Goal: Information Seeking & Learning: Find specific fact

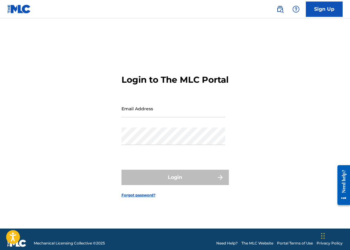
click at [153, 124] on div "Email Address" at bounding box center [173, 114] width 104 height 28
click at [155, 115] on input "Email Address" at bounding box center [173, 108] width 104 height 17
type input "[PERSON_NAME][EMAIL_ADDRESS][PERSON_NAME][DOMAIN_NAME]"
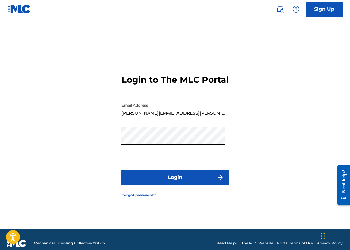
click at [155, 185] on button "Login" at bounding box center [174, 177] width 107 height 15
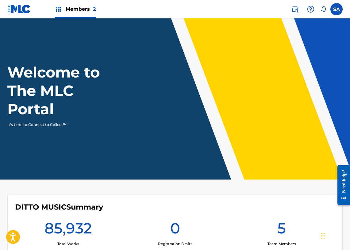
click at [68, 11] on span "Members 2" at bounding box center [81, 9] width 30 height 7
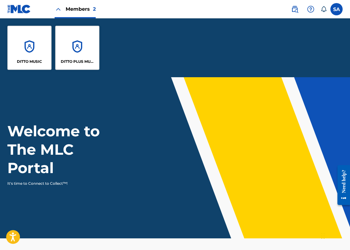
click at [76, 49] on div "DITTO PLUS MUSIC" at bounding box center [77, 48] width 44 height 44
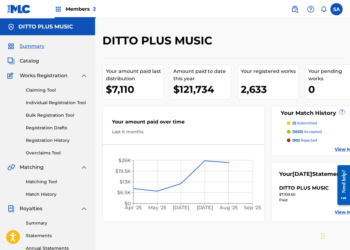
click at [27, 60] on span "Catalog" at bounding box center [29, 60] width 19 height 7
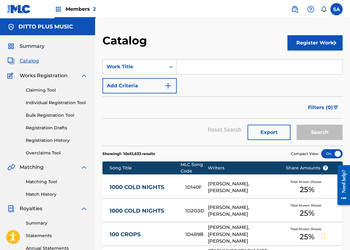
drag, startPoint x: 175, startPoint y: 68, endPoint x: 178, endPoint y: 67, distance: 3.8
click at [175, 68] on div "Search Form" at bounding box center [170, 66] width 11 height 11
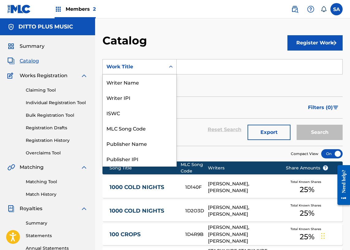
click at [182, 67] on input "Search Form" at bounding box center [260, 66] width 166 height 15
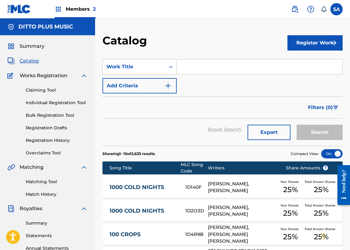
paste input "IS IT WORTH IT"
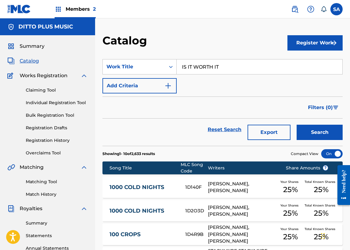
click at [314, 135] on button "Search" at bounding box center [319, 132] width 46 height 15
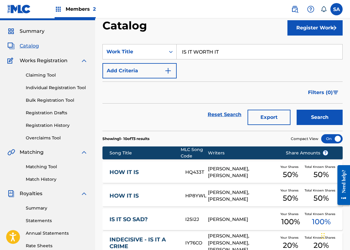
scroll to position [16, 0]
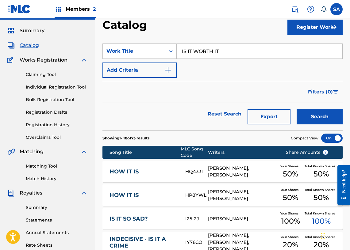
click at [187, 48] on input "IS IT WORTH IT" at bounding box center [260, 51] width 166 height 15
paste input "JOURNALS OF RELIEF"
click at [296, 109] on button "Search" at bounding box center [319, 116] width 46 height 15
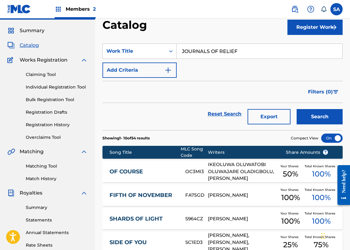
click at [210, 54] on input "JOURNALS OF RELIEF" at bounding box center [260, 51] width 166 height 15
paste input "LET HER GO (REMIX)"
click at [296, 109] on button "Search" at bounding box center [319, 116] width 46 height 15
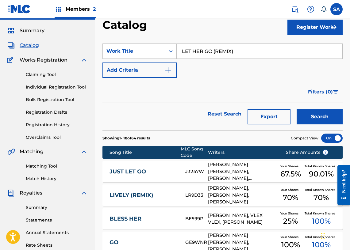
click at [186, 51] on input "LET HER GO (REMIX)" at bounding box center [260, 51] width 166 height 15
paste input "ITTLE MORE TIME"
click at [296, 109] on button "Search" at bounding box center [319, 116] width 46 height 15
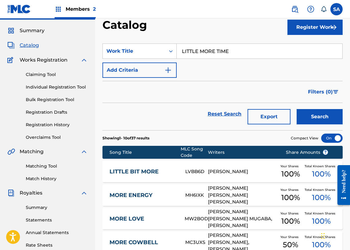
click at [203, 47] on input "LITTLE MORE TIME" at bounding box center [260, 51] width 166 height 15
paste input "THINGS"
click at [296, 109] on button "Search" at bounding box center [319, 116] width 46 height 15
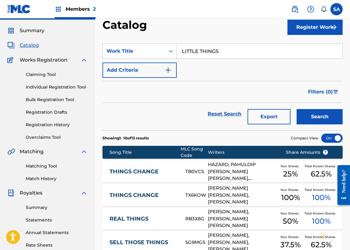
click at [205, 51] on input "LITTLE THINGS" at bounding box center [260, 51] width 166 height 15
paste input "VE BIG"
type input "LIVE BIG"
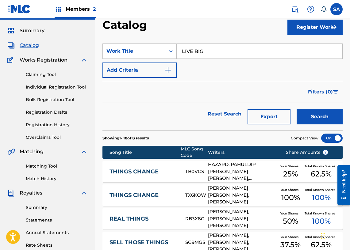
click at [296, 109] on button "Search" at bounding box center [319, 116] width 46 height 15
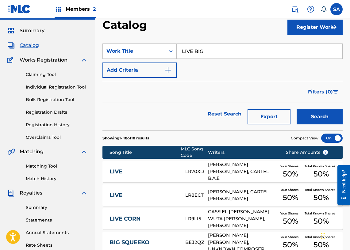
scroll to position [0, 0]
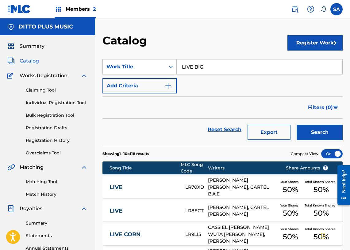
click at [33, 29] on h5 "DITTO PLUS MUSIC" at bounding box center [45, 26] width 55 height 7
click at [27, 62] on span "Catalog" at bounding box center [29, 60] width 19 height 7
click at [70, 13] on div "Members 2" at bounding box center [75, 9] width 41 height 18
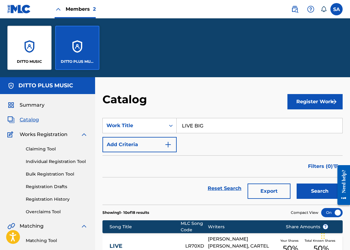
click at [42, 36] on div "DITTO MUSIC" at bounding box center [29, 48] width 44 height 44
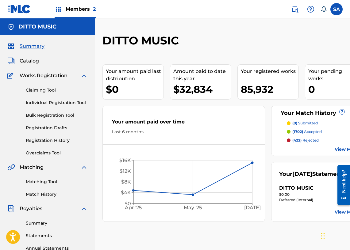
drag, startPoint x: 36, startPoint y: 63, endPoint x: 84, endPoint y: 71, distance: 49.0
click at [36, 63] on span "Catalog" at bounding box center [29, 60] width 19 height 7
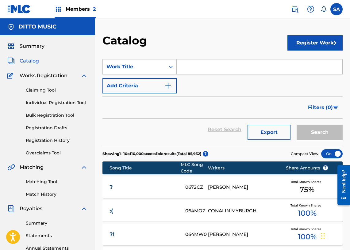
click at [186, 70] on input "Search Form" at bounding box center [260, 66] width 166 height 15
paste input "LIVE BIG"
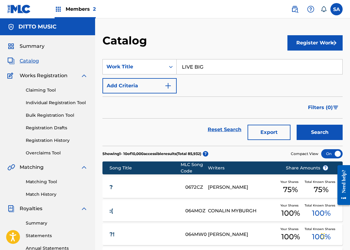
click at [296, 125] on button "Search" at bounding box center [319, 132] width 46 height 15
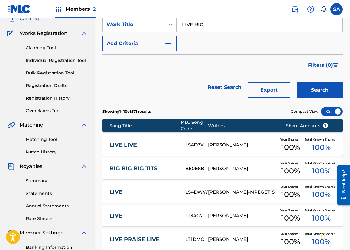
scroll to position [9, 0]
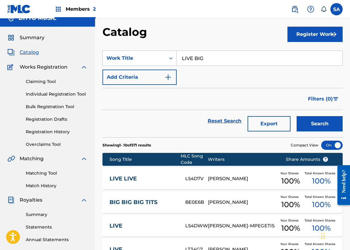
click at [189, 58] on input "LIVE BIG" at bounding box center [260, 58] width 166 height 15
paste input "[PERSON_NAME]"
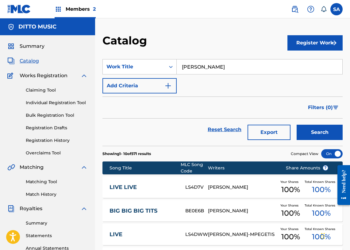
type input "[PERSON_NAME]"
click at [63, 13] on div "Members 2" at bounding box center [75, 9] width 41 height 18
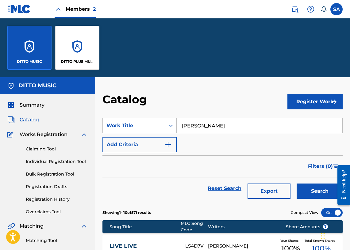
click at [72, 42] on div "DITTO PLUS MUSIC" at bounding box center [77, 48] width 44 height 44
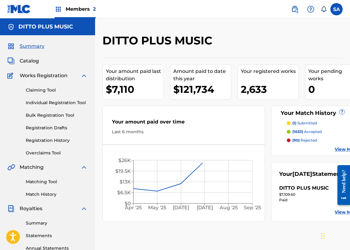
click at [28, 59] on span "Catalog" at bounding box center [29, 60] width 19 height 7
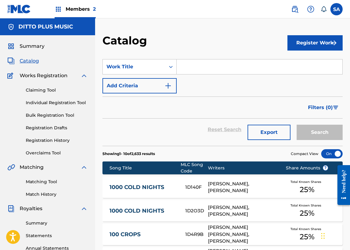
click at [197, 66] on input "Search Form" at bounding box center [260, 66] width 166 height 15
paste input "[PERSON_NAME]"
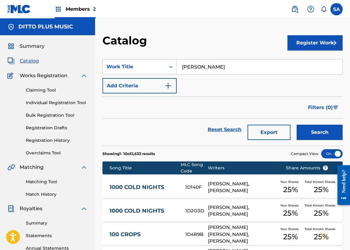
type input "[PERSON_NAME]"
click at [296, 125] on button "Search" at bounding box center [319, 132] width 46 height 15
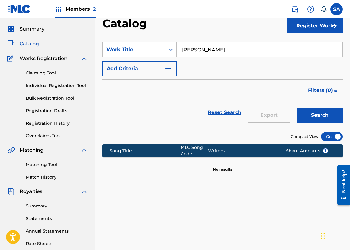
scroll to position [21, 0]
